Goal: Task Accomplishment & Management: Use online tool/utility

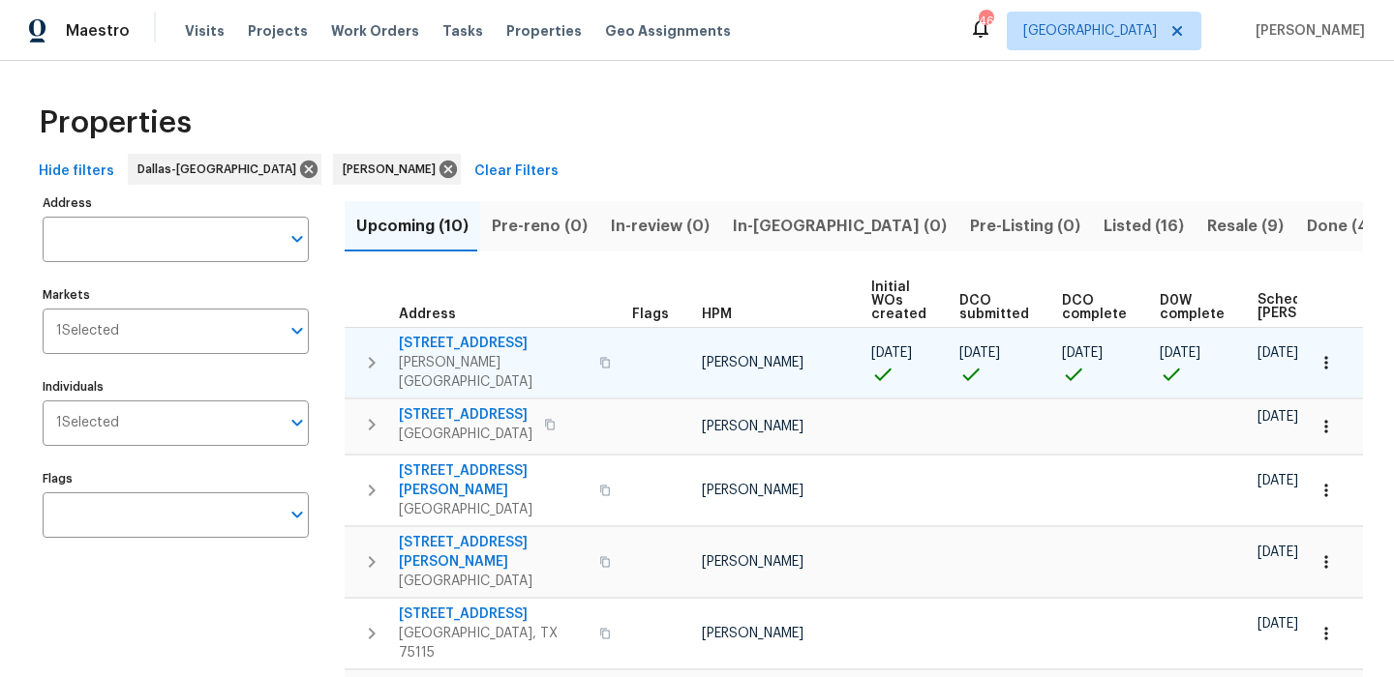
click at [443, 337] on span "[STREET_ADDRESS]" at bounding box center [493, 343] width 189 height 19
click at [1326, 356] on icon "button" at bounding box center [1325, 362] width 3 height 13
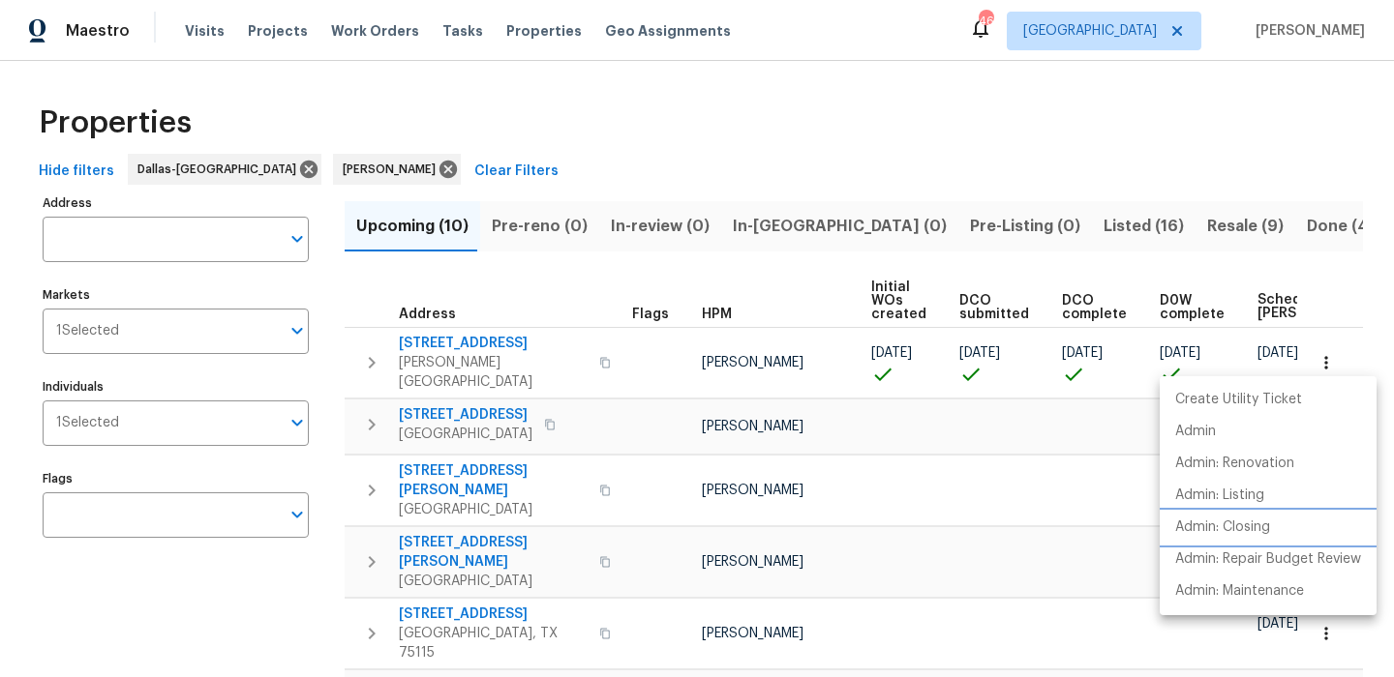
click at [1248, 521] on p "Admin: Closing" at bounding box center [1222, 528] width 95 height 20
